Goal: Find specific page/section: Find specific page/section

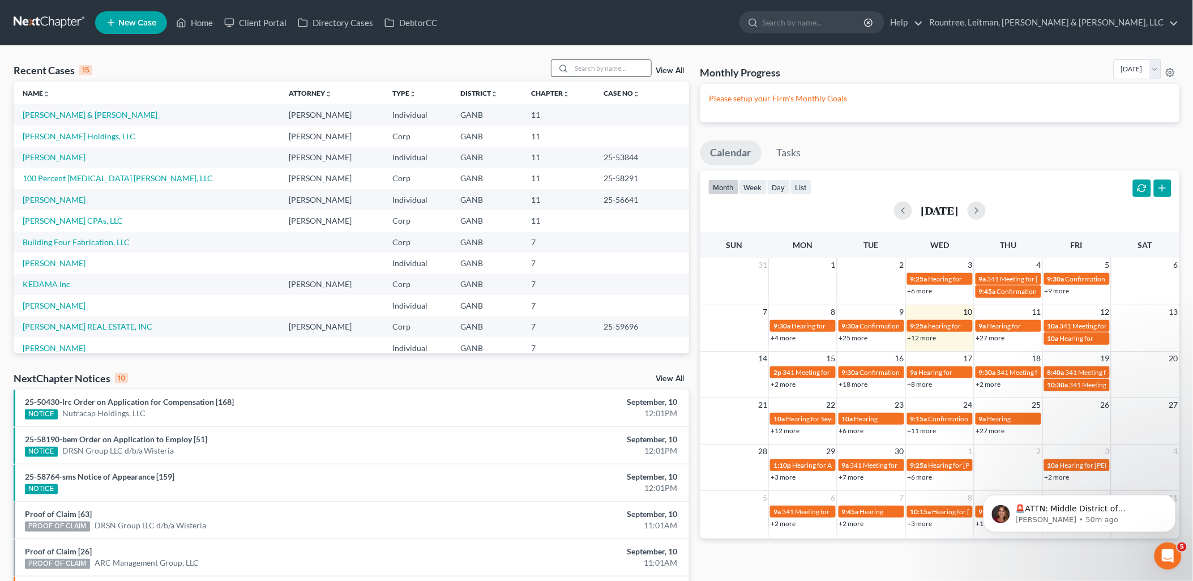
click at [576, 66] on input "search" at bounding box center [611, 68] width 79 height 16
click at [246, 20] on link "Client Portal" at bounding box center [256, 22] width 74 height 20
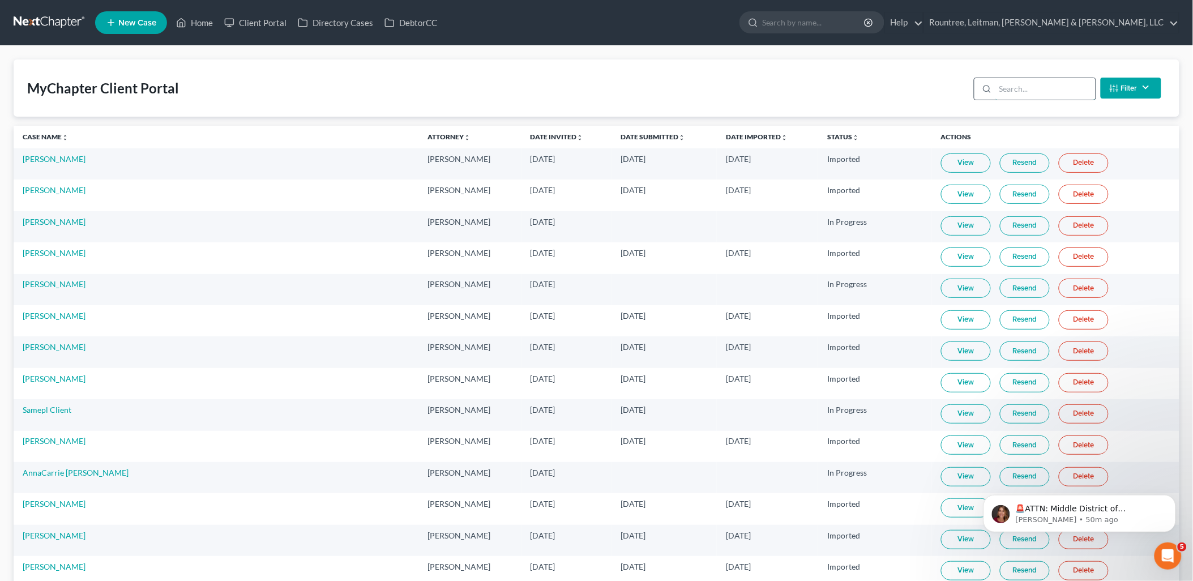
click at [1074, 91] on input "search" at bounding box center [1045, 89] width 100 height 22
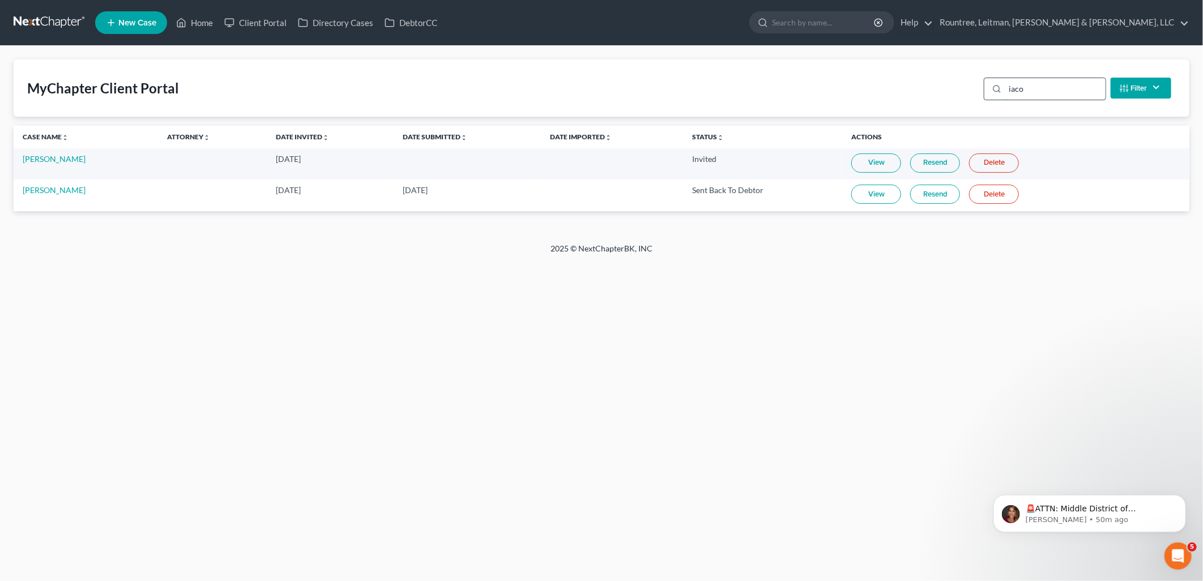
click at [1074, 91] on input "iaco" at bounding box center [1055, 89] width 100 height 22
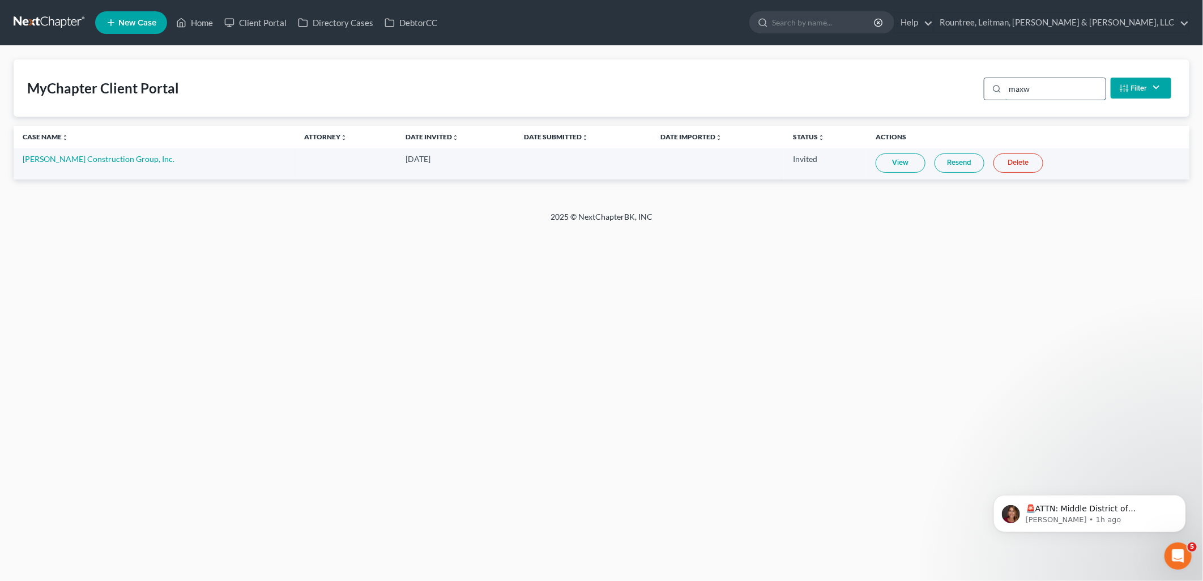
click at [1032, 88] on input "maxw" at bounding box center [1055, 89] width 100 height 22
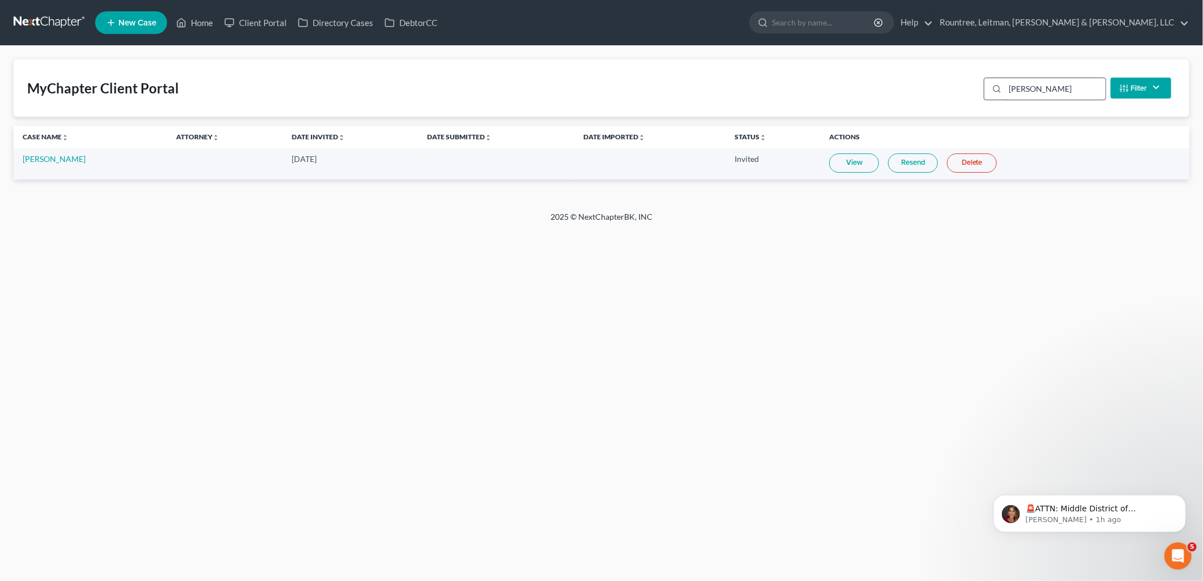
click at [1021, 87] on input "[PERSON_NAME]" at bounding box center [1055, 89] width 100 height 22
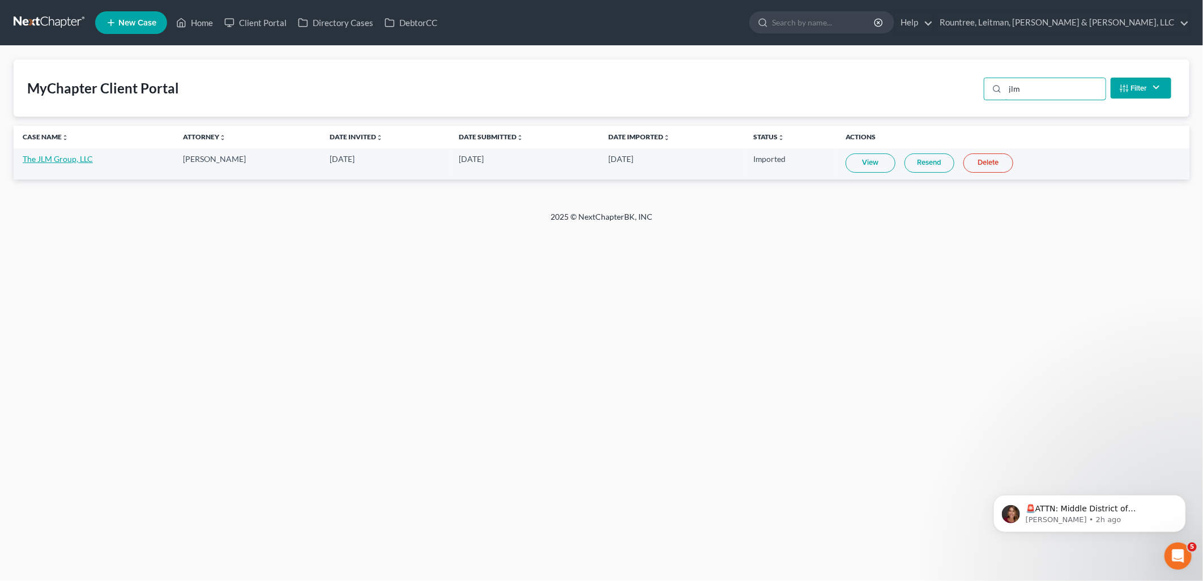
type input "jlm"
click at [81, 156] on link "The JLM Group, LLC" at bounding box center [58, 159] width 70 height 10
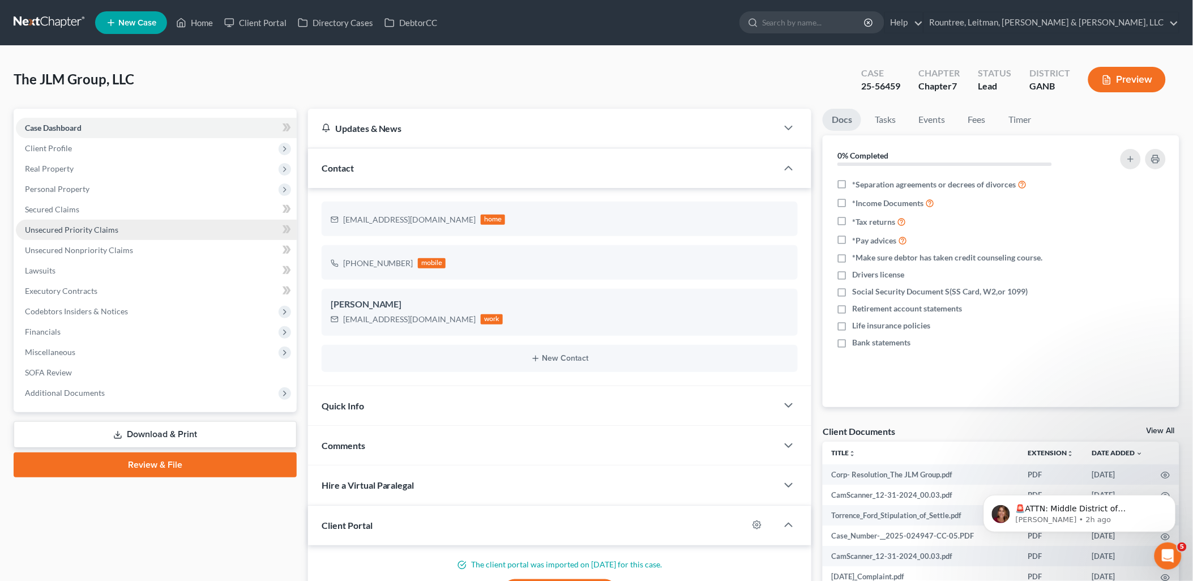
click at [131, 231] on link "Unsecured Priority Claims" at bounding box center [156, 230] width 281 height 20
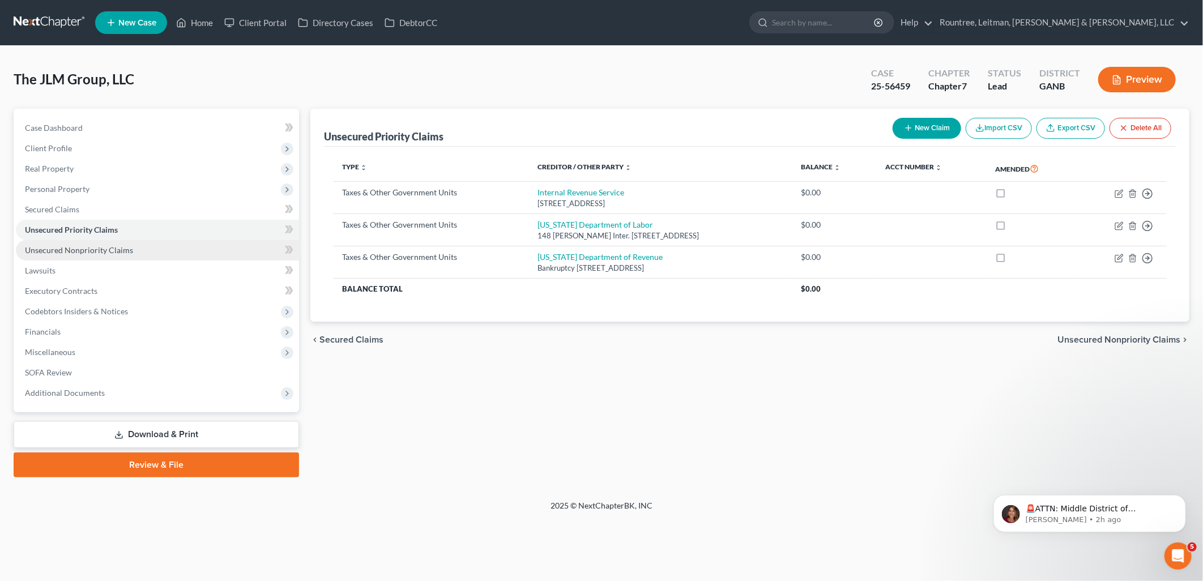
click at [125, 243] on link "Unsecured Nonpriority Claims" at bounding box center [157, 250] width 283 height 20
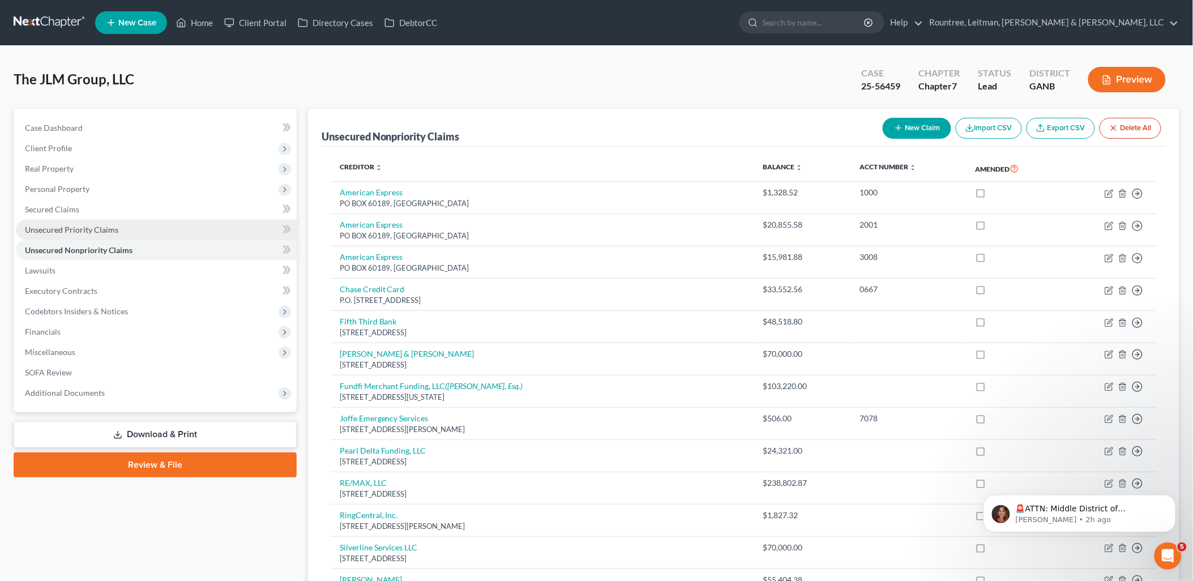
click at [120, 226] on link "Unsecured Priority Claims" at bounding box center [156, 230] width 281 height 20
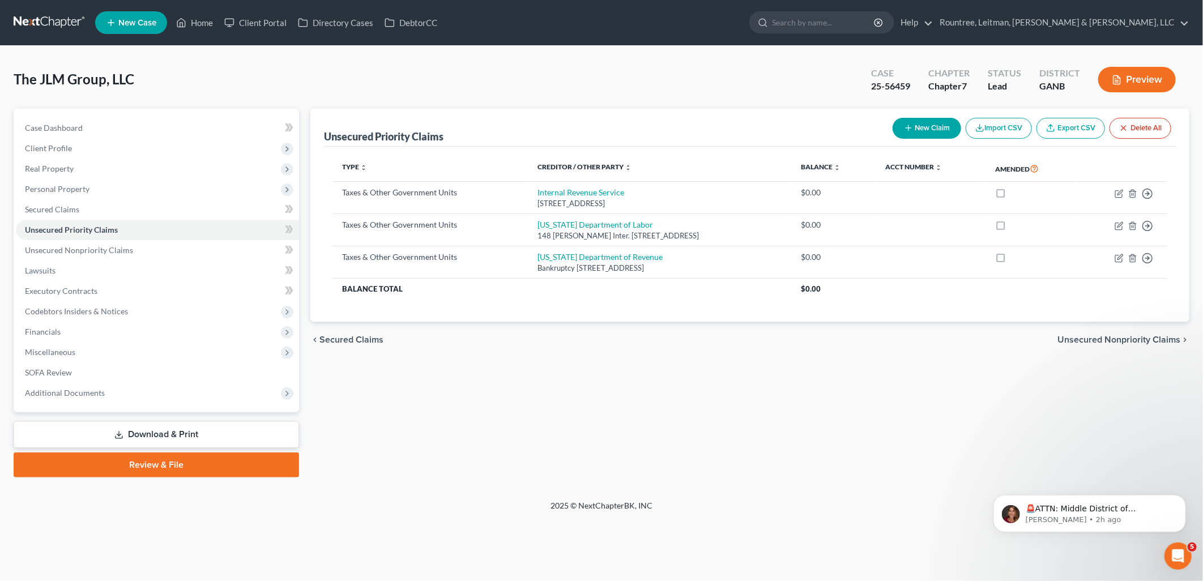
click at [262, 6] on nav "Home New Case Client Portal Directory Cases DebtorCC Rountree, Leitman, [PERSON…" at bounding box center [601, 22] width 1203 height 45
click at [268, 20] on link "Client Portal" at bounding box center [256, 22] width 74 height 20
